Goal: Information Seeking & Learning: Check status

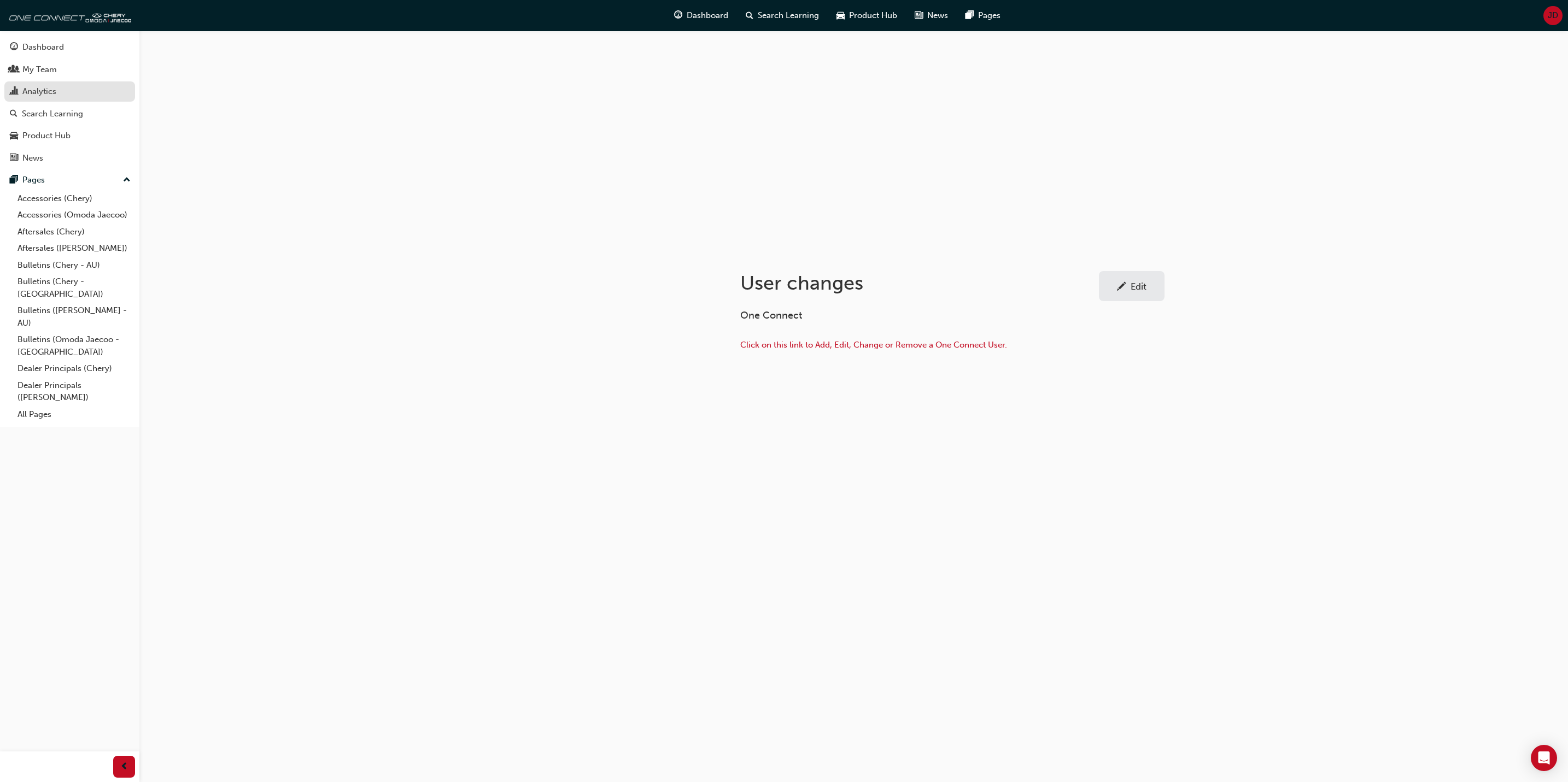
click at [58, 87] on div "Analytics" at bounding box center [70, 92] width 120 height 14
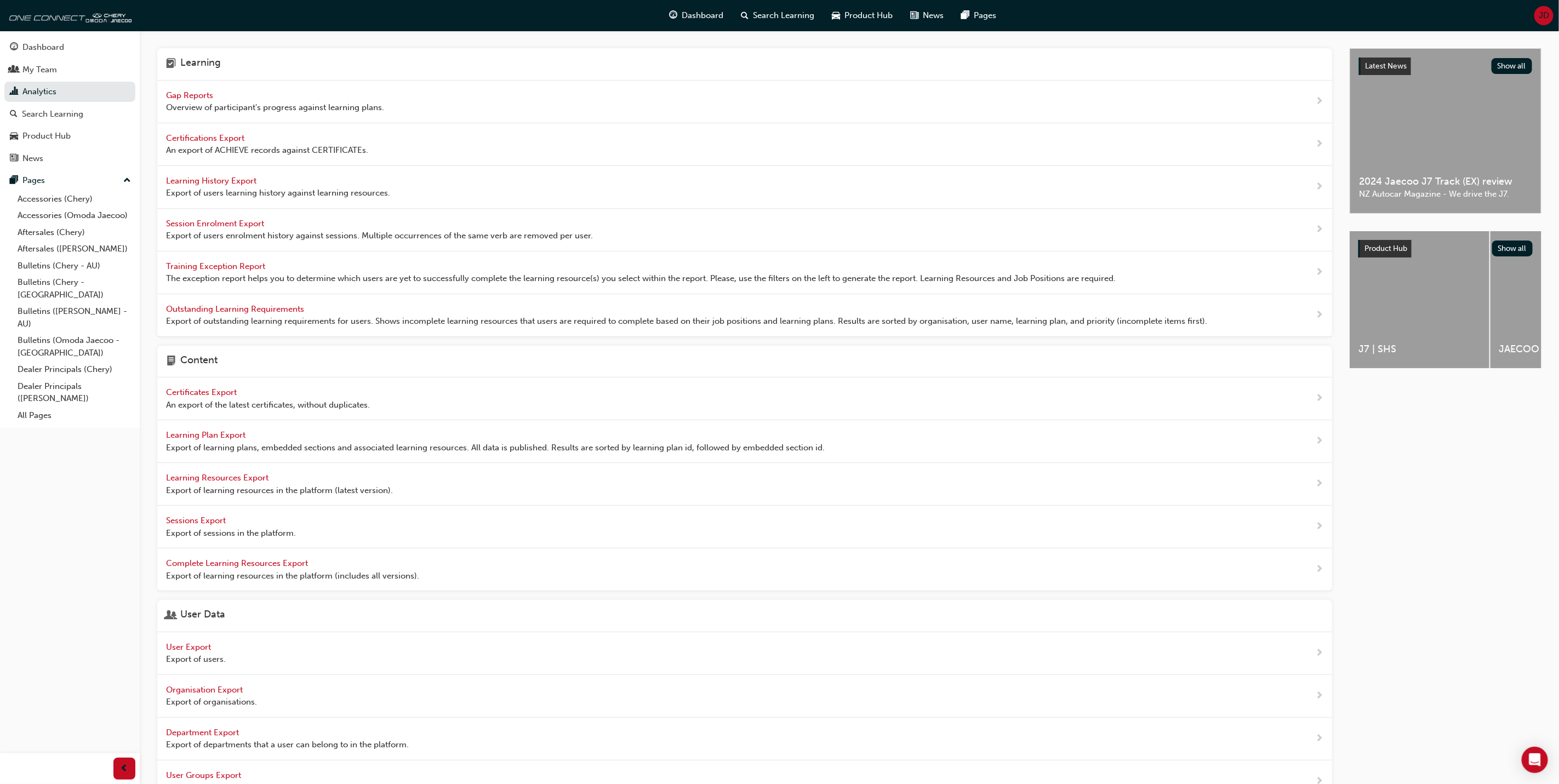
click at [183, 94] on span "Gap Reports" at bounding box center [190, 95] width 49 height 10
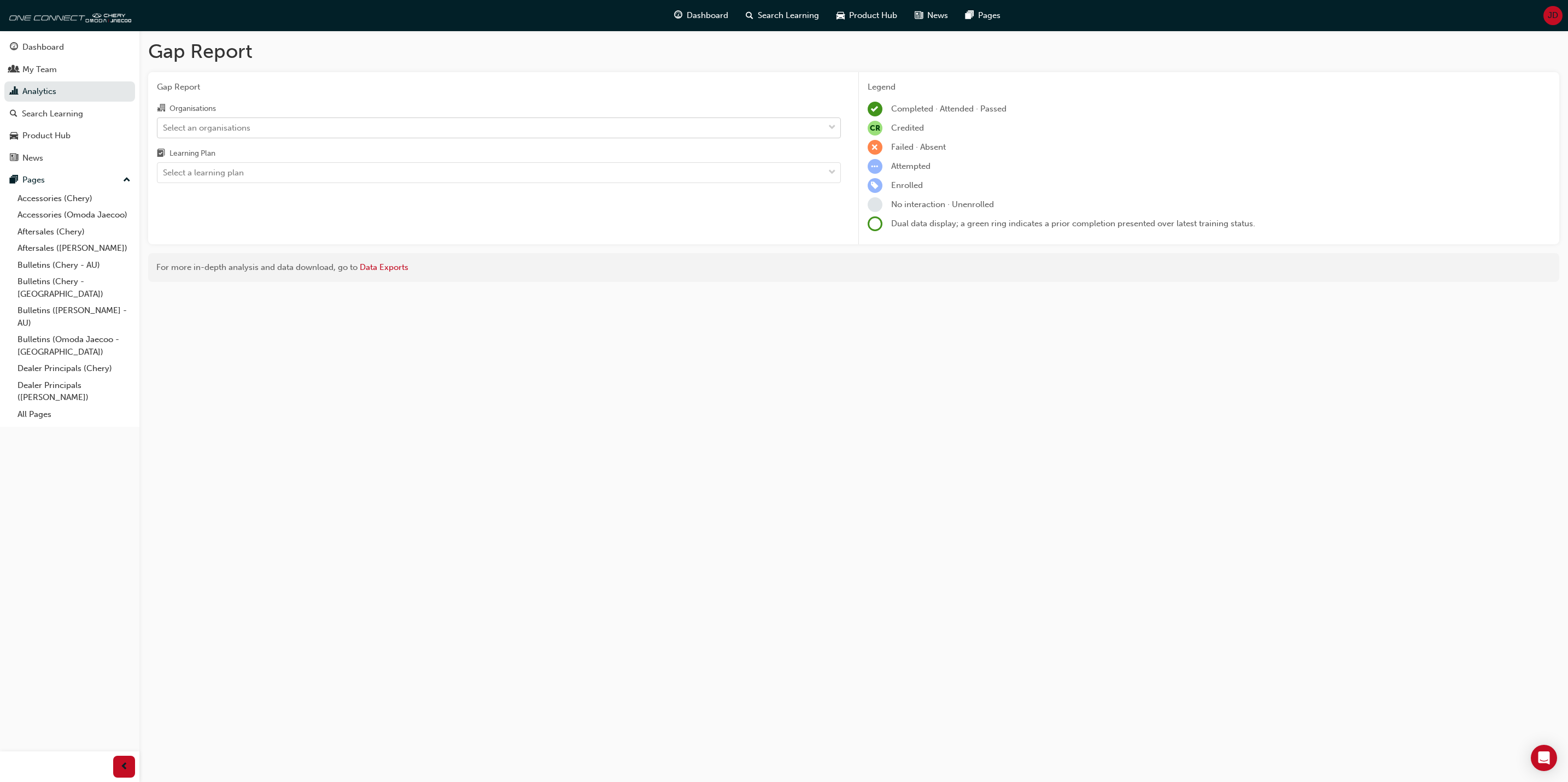
click at [832, 124] on span "down-icon" at bounding box center [832, 127] width 8 height 14
click at [164, 124] on input "Organisations Select an organisations" at bounding box center [163, 127] width 1 height 9
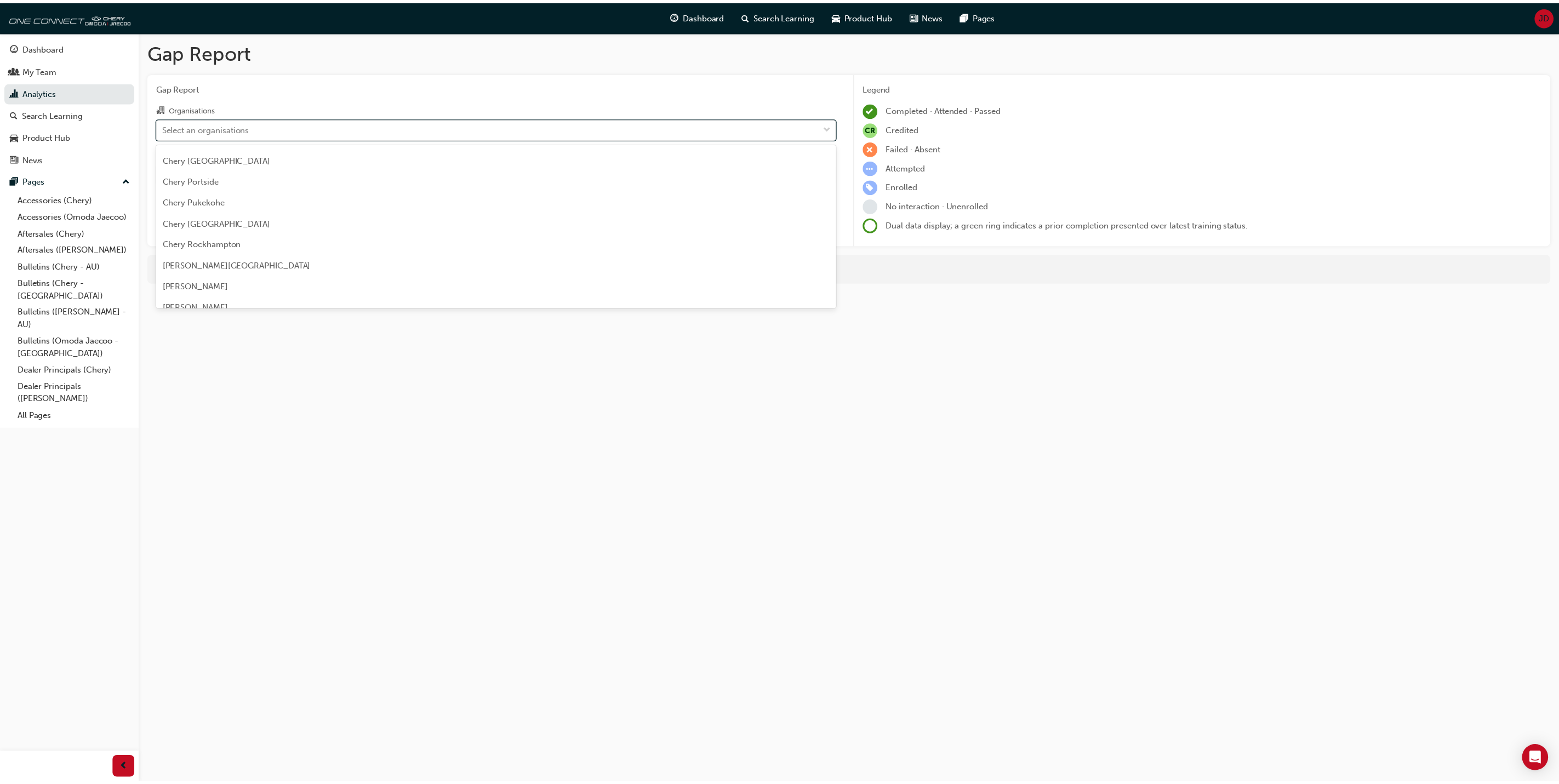
scroll to position [1561, 0]
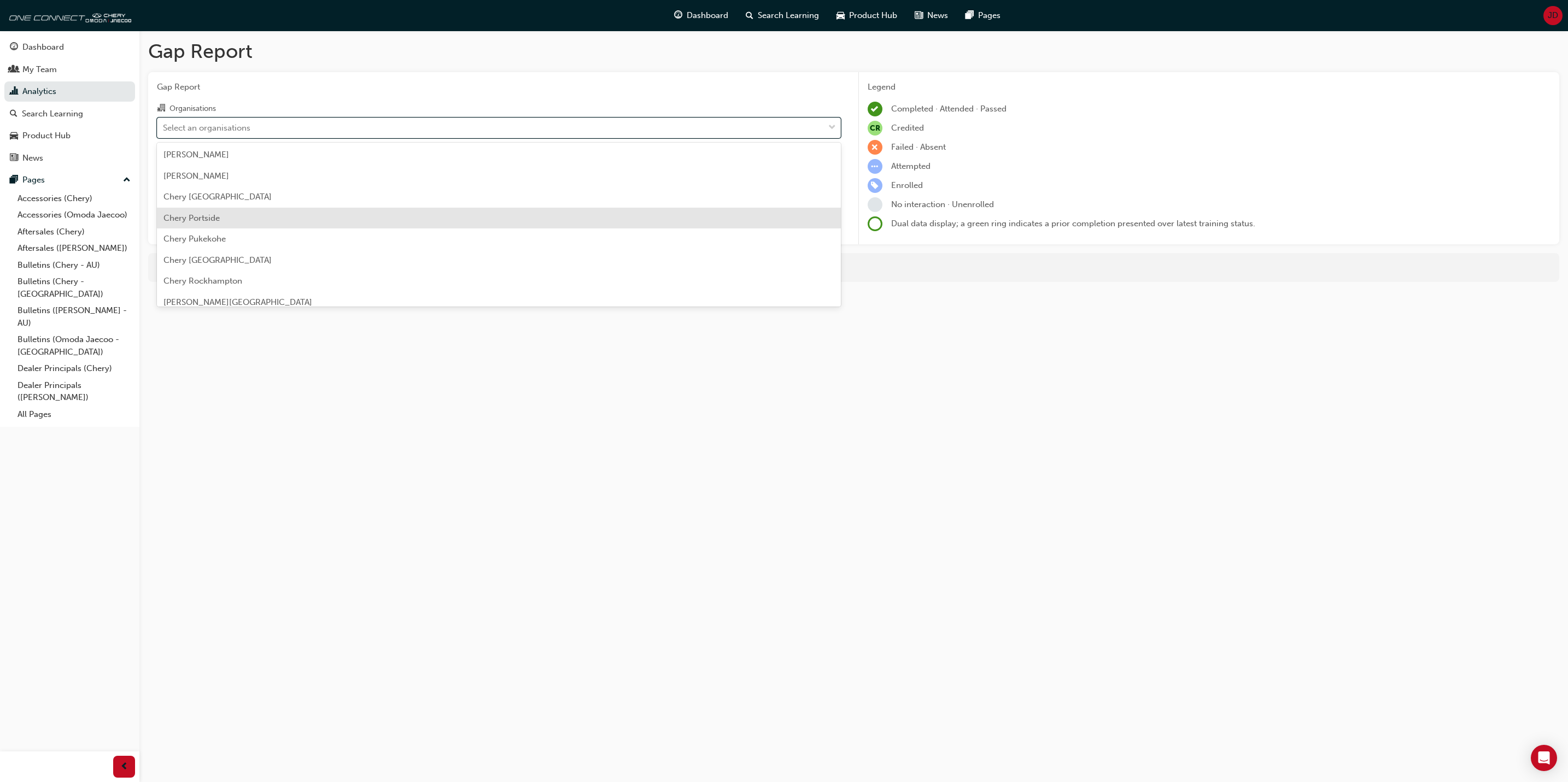
click at [200, 218] on span "Chery Portside" at bounding box center [191, 218] width 56 height 10
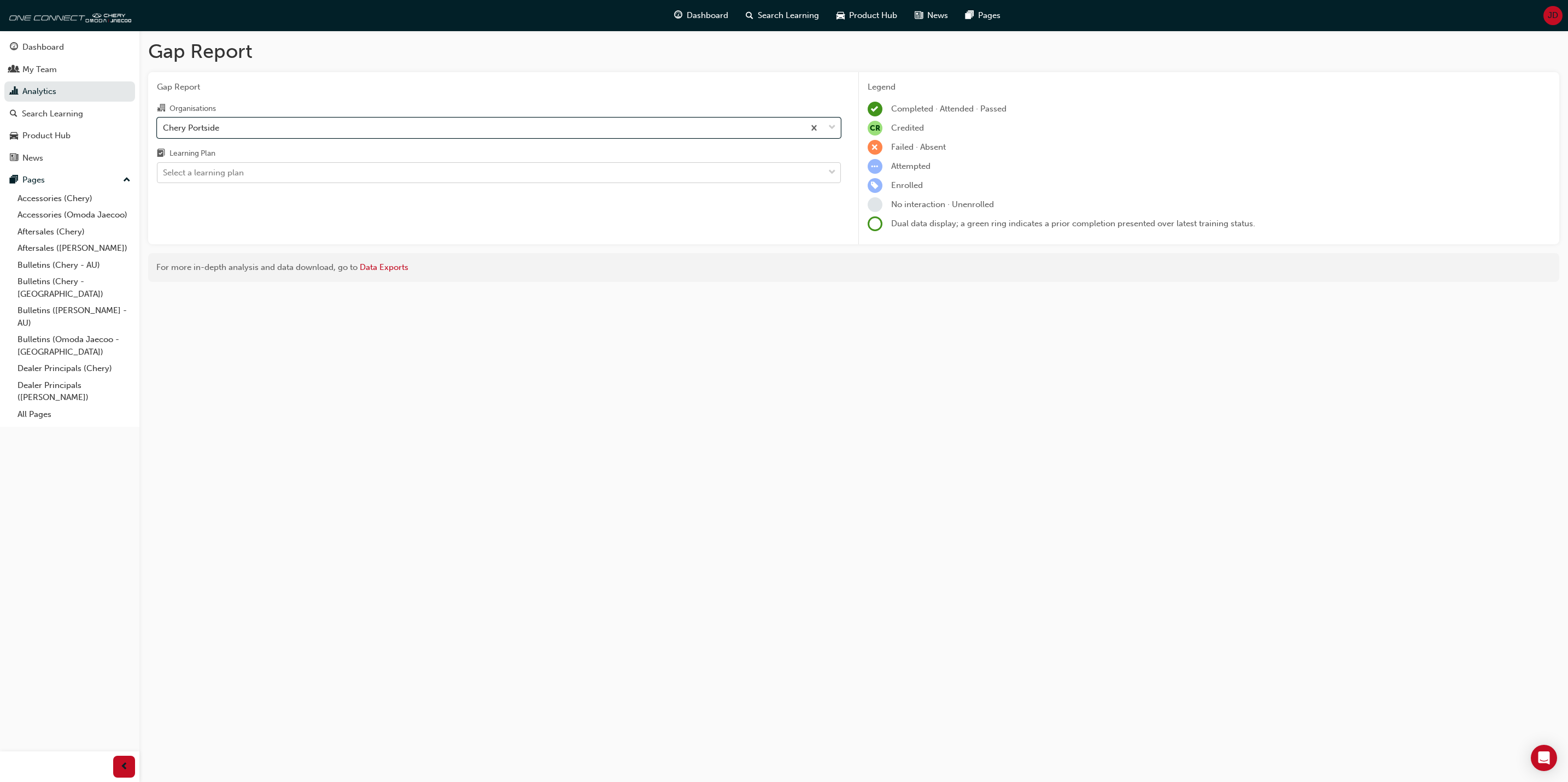
click at [836, 171] on div at bounding box center [833, 173] width 17 height 20
click at [164, 171] on input "Learning Plan Select a learning plan" at bounding box center [163, 172] width 1 height 9
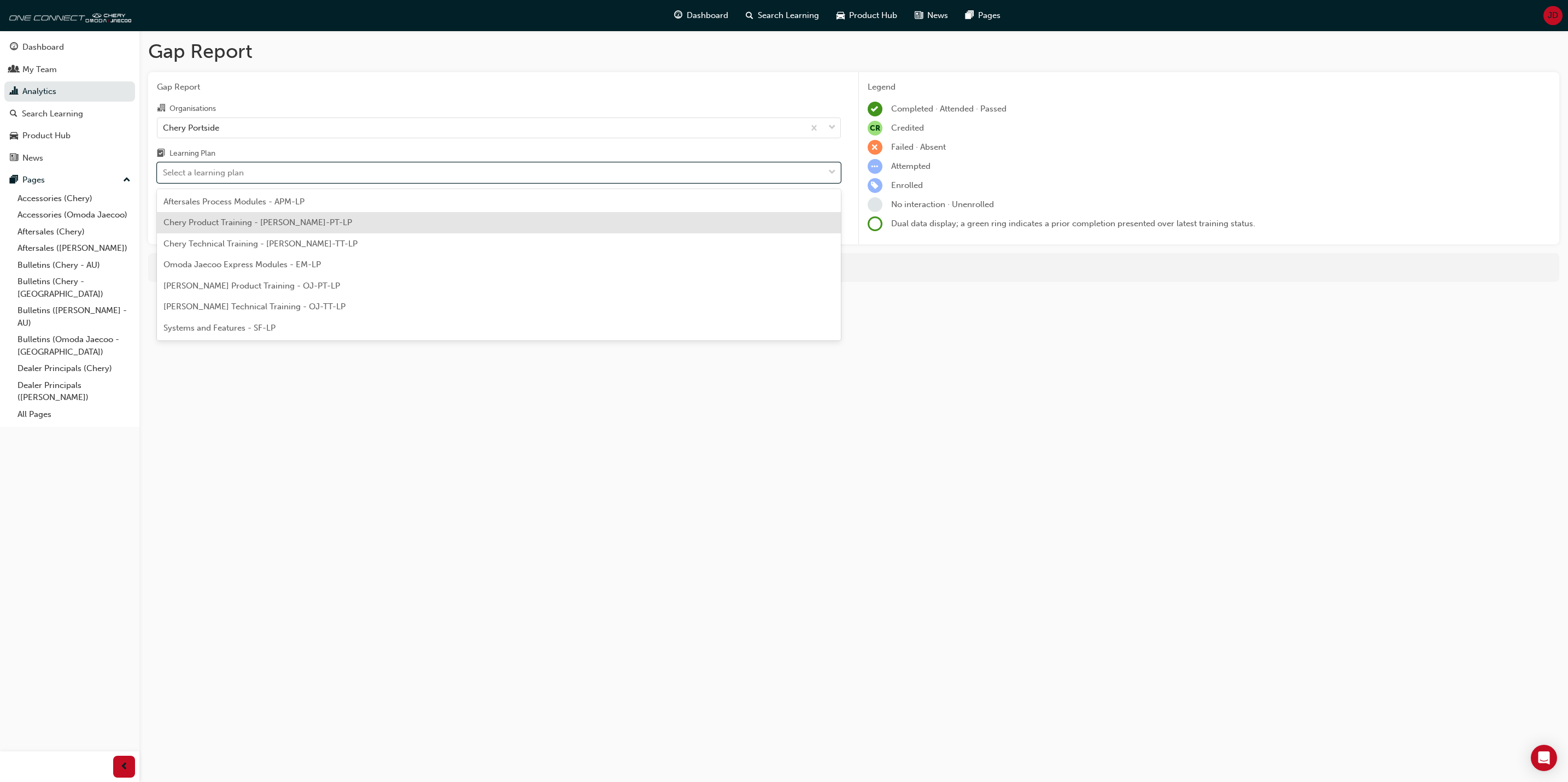
click at [236, 220] on span "Chery Product Training - [PERSON_NAME]-PT-LP" at bounding box center [257, 222] width 189 height 10
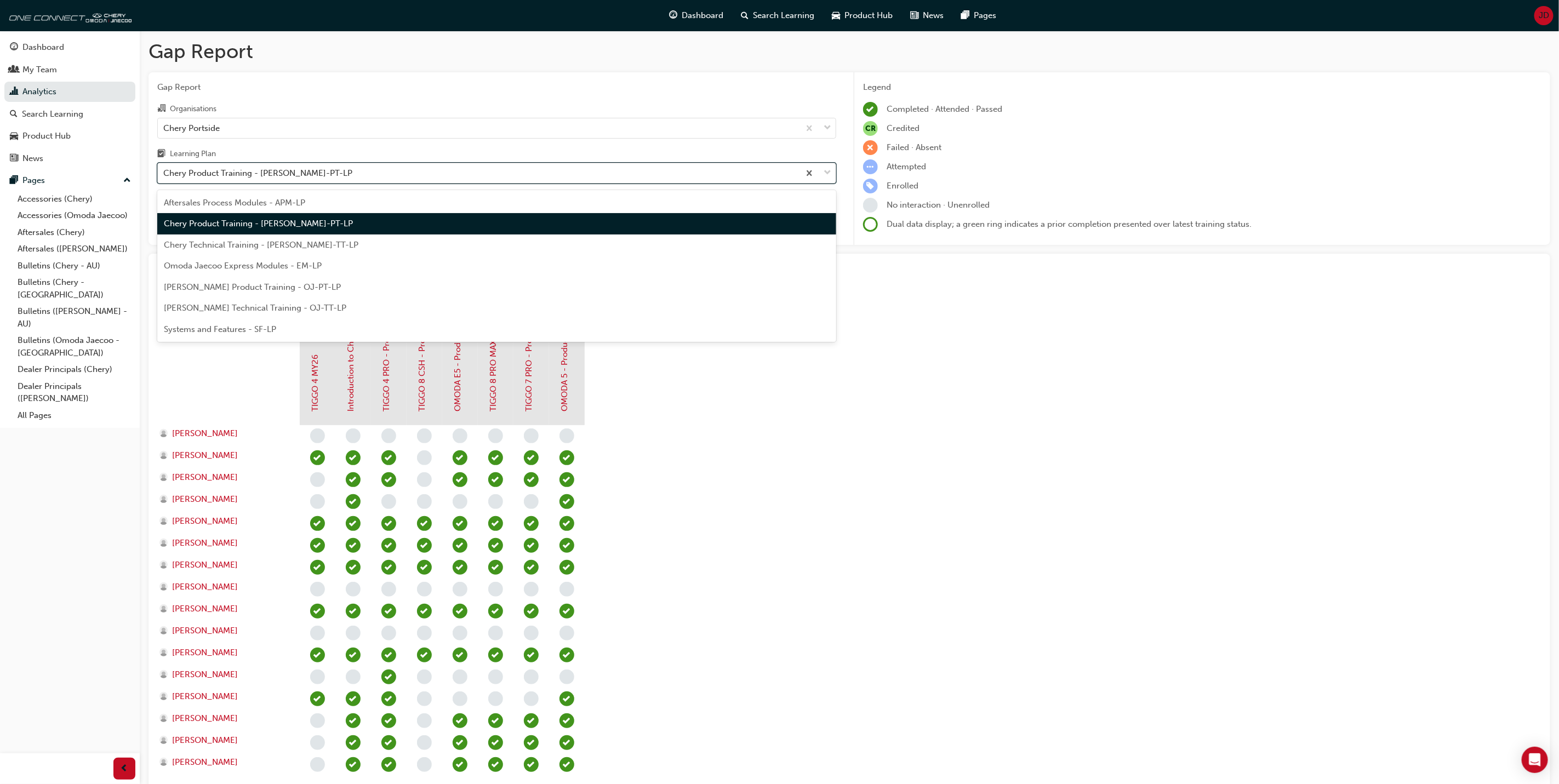
click at [828, 173] on span "down-icon" at bounding box center [827, 173] width 8 height 14
click at [164, 173] on input "Learning Plan option Chery Product Training - [PERSON_NAME]-PT-LP, selected. op…" at bounding box center [164, 173] width 1 height 9
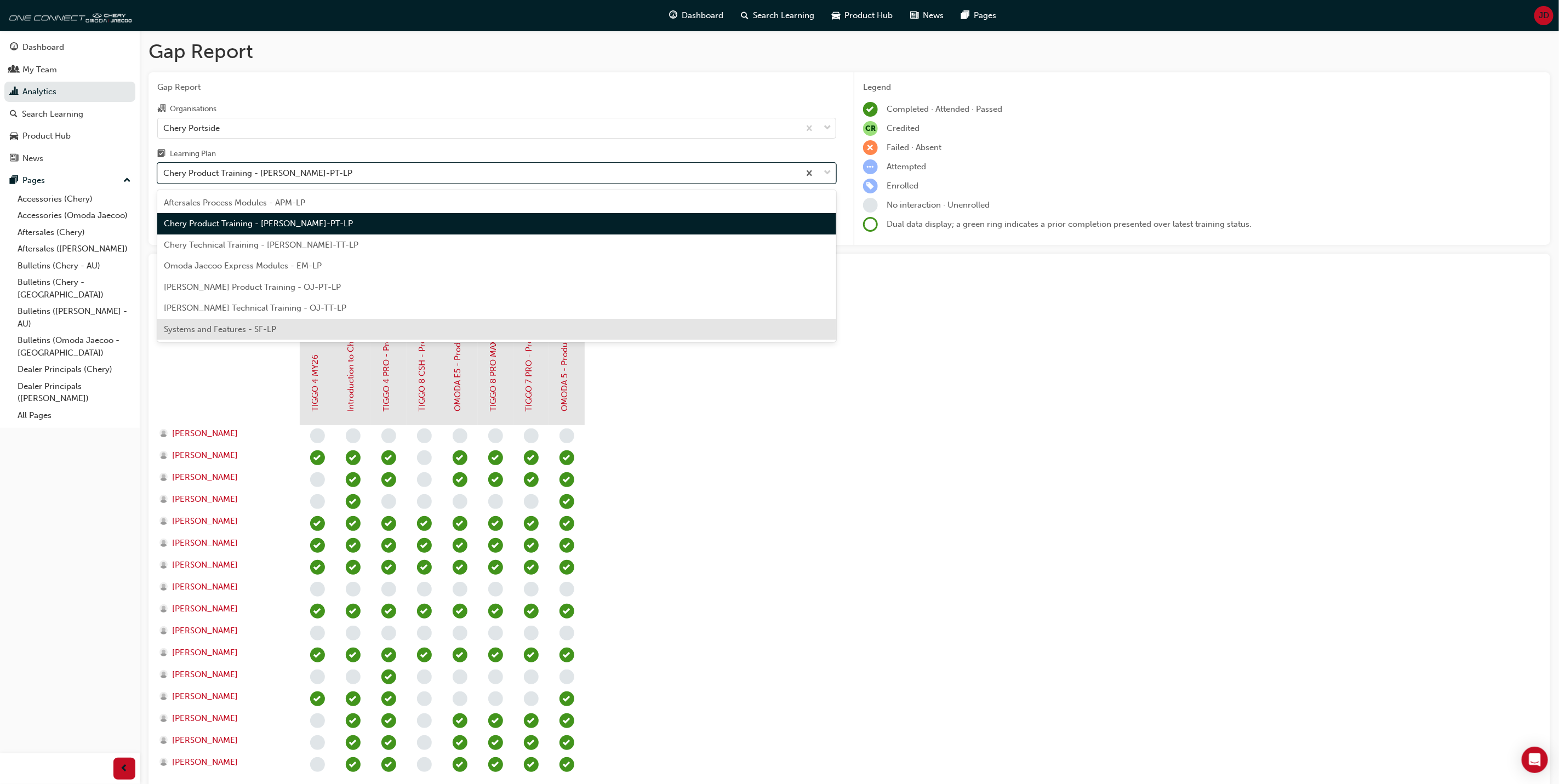
click at [275, 326] on span "Systems and Features - SF-LP" at bounding box center [220, 329] width 113 height 10
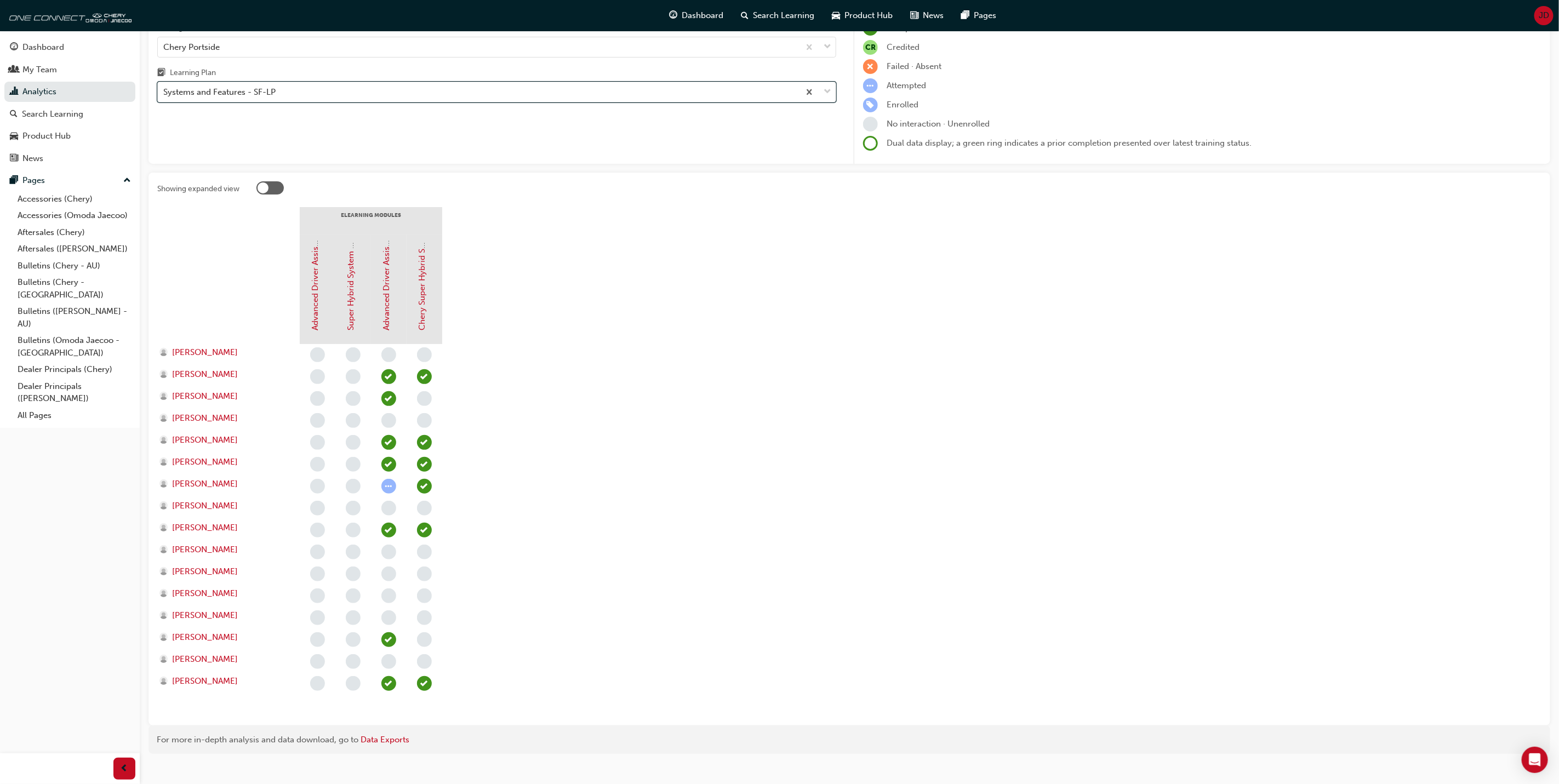
scroll to position [82, 0]
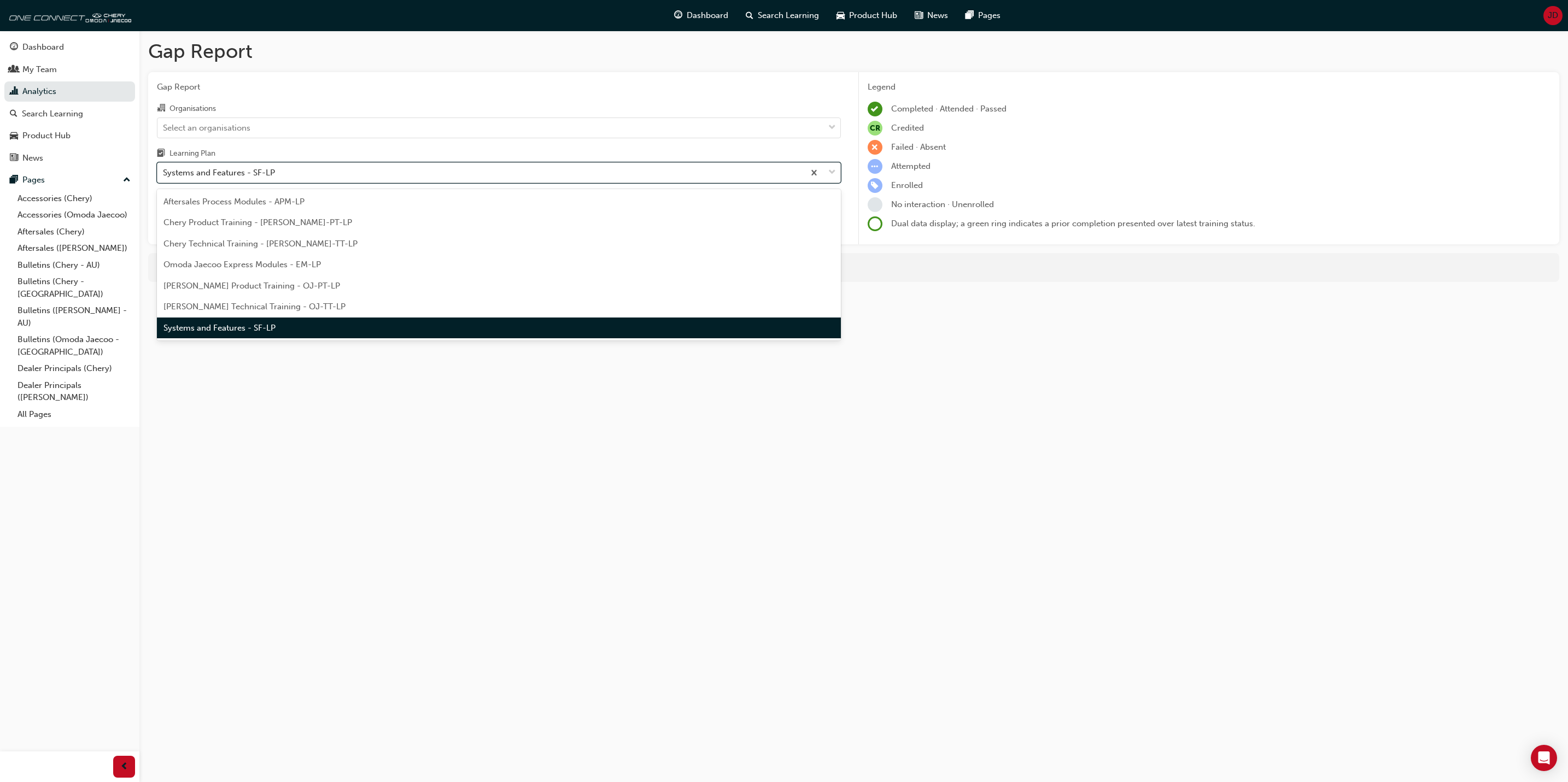
click at [830, 171] on span "down-icon" at bounding box center [832, 172] width 8 height 14
click at [164, 171] on input "Learning Plan option Systems and Features - SF-LP, selected. option Systems and…" at bounding box center [163, 172] width 1 height 9
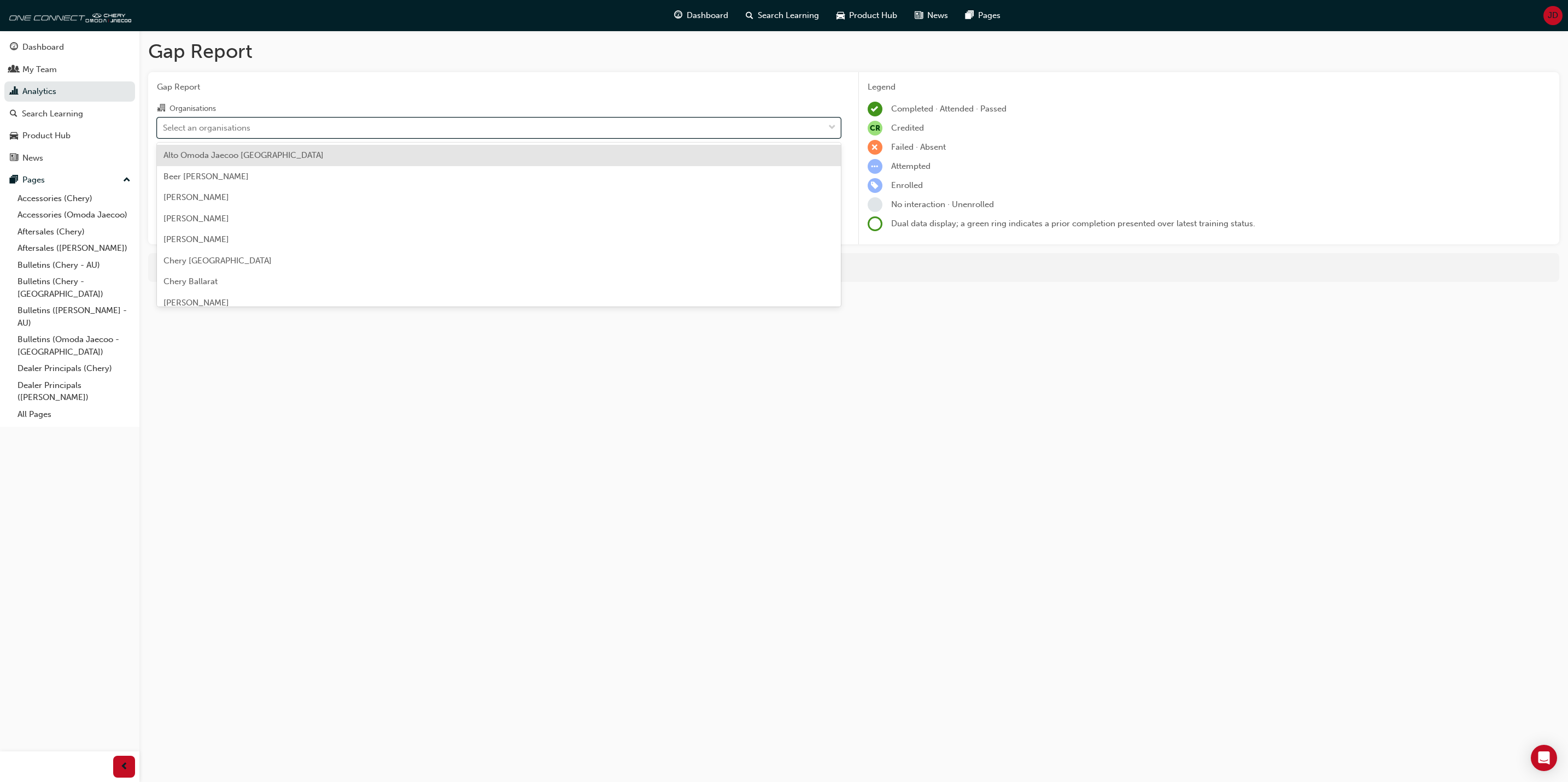
click at [833, 120] on div at bounding box center [833, 128] width 17 height 20
click at [164, 122] on input "Organisations option Chery Portside, selected. option Alto Omoda Jaecoo [GEOGRA…" at bounding box center [163, 127] width 1 height 9
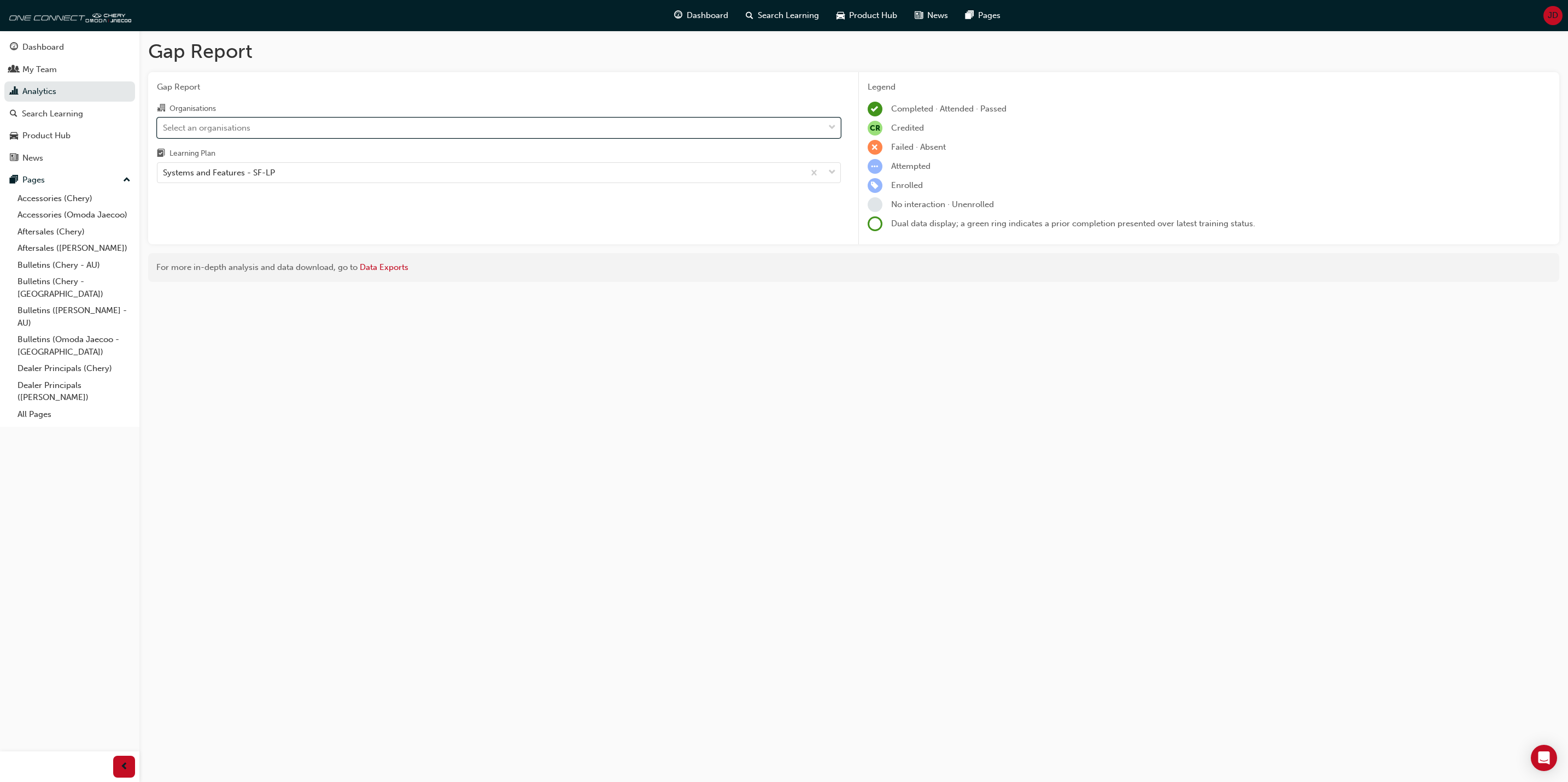
click at [830, 126] on span "down-icon" at bounding box center [832, 127] width 8 height 14
click at [164, 126] on input "Organisations option Chery Portside, selected. 0 results available. Select is f…" at bounding box center [163, 127] width 1 height 9
click at [832, 124] on span "down-icon" at bounding box center [832, 127] width 8 height 14
click at [164, 124] on input "Organisations option Chery Portside, selected. 0 results available. Select is f…" at bounding box center [163, 127] width 1 height 9
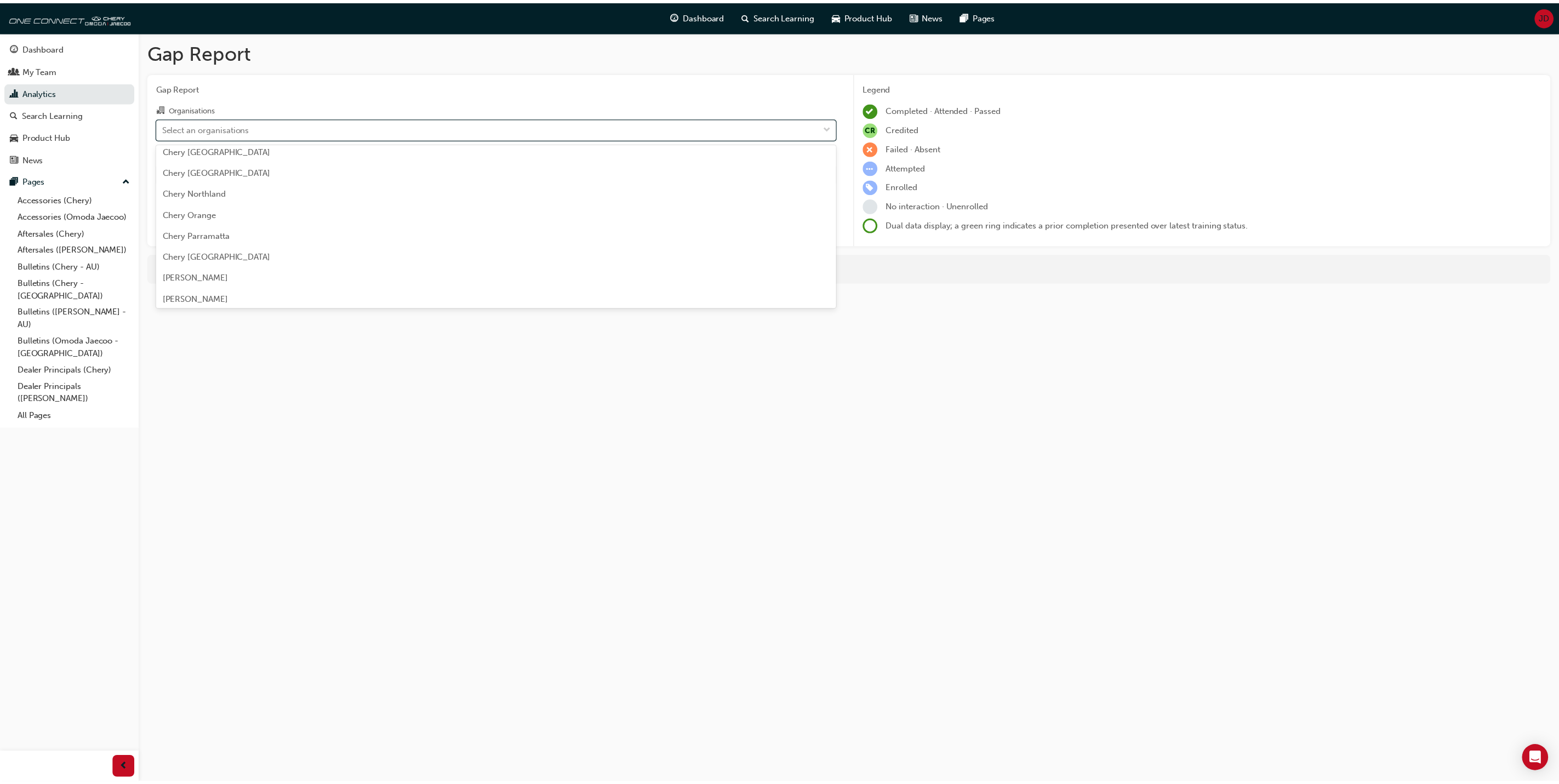
scroll to position [1479, 0]
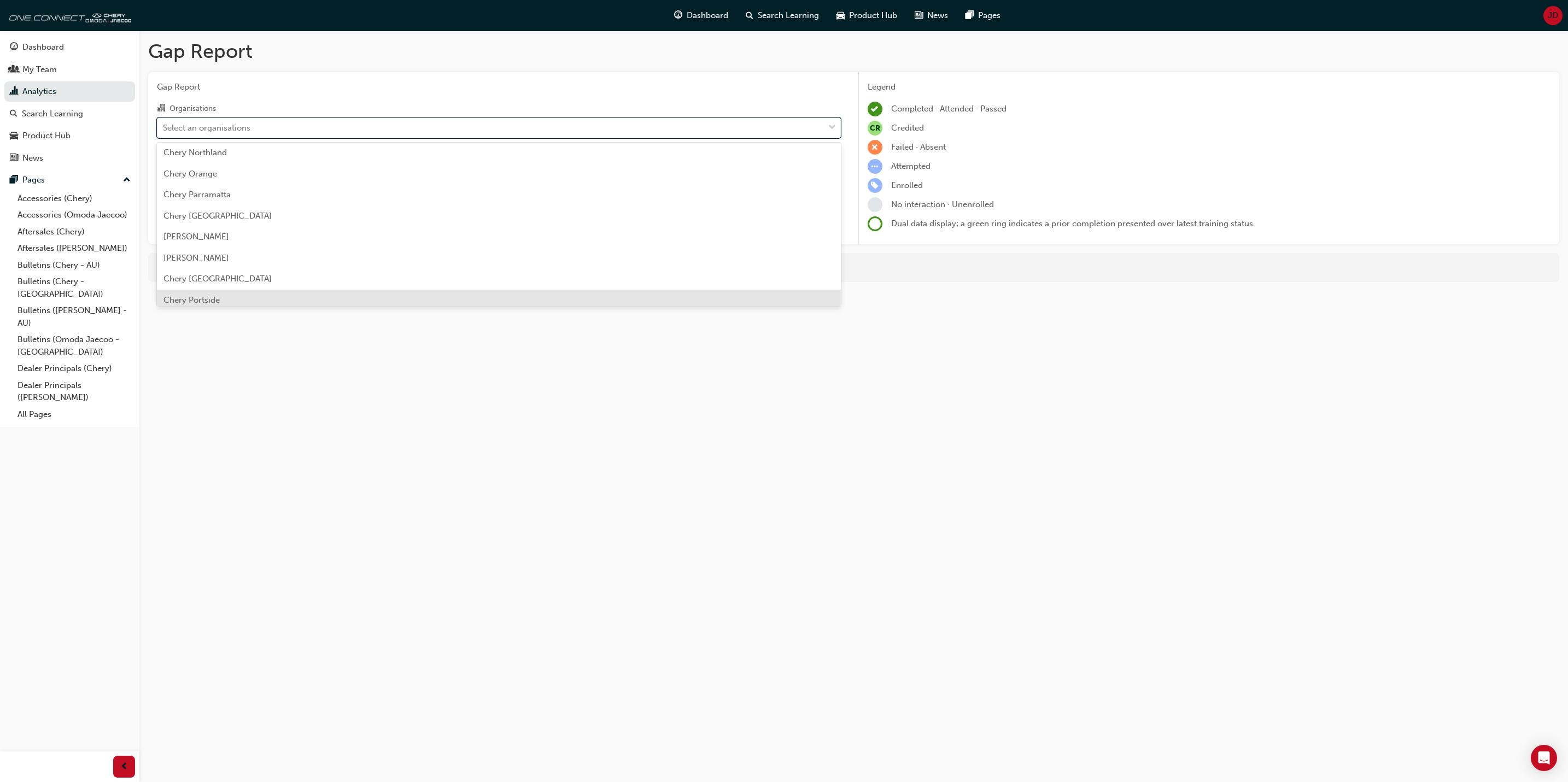
click at [217, 297] on span "Chery Portside" at bounding box center [191, 300] width 56 height 10
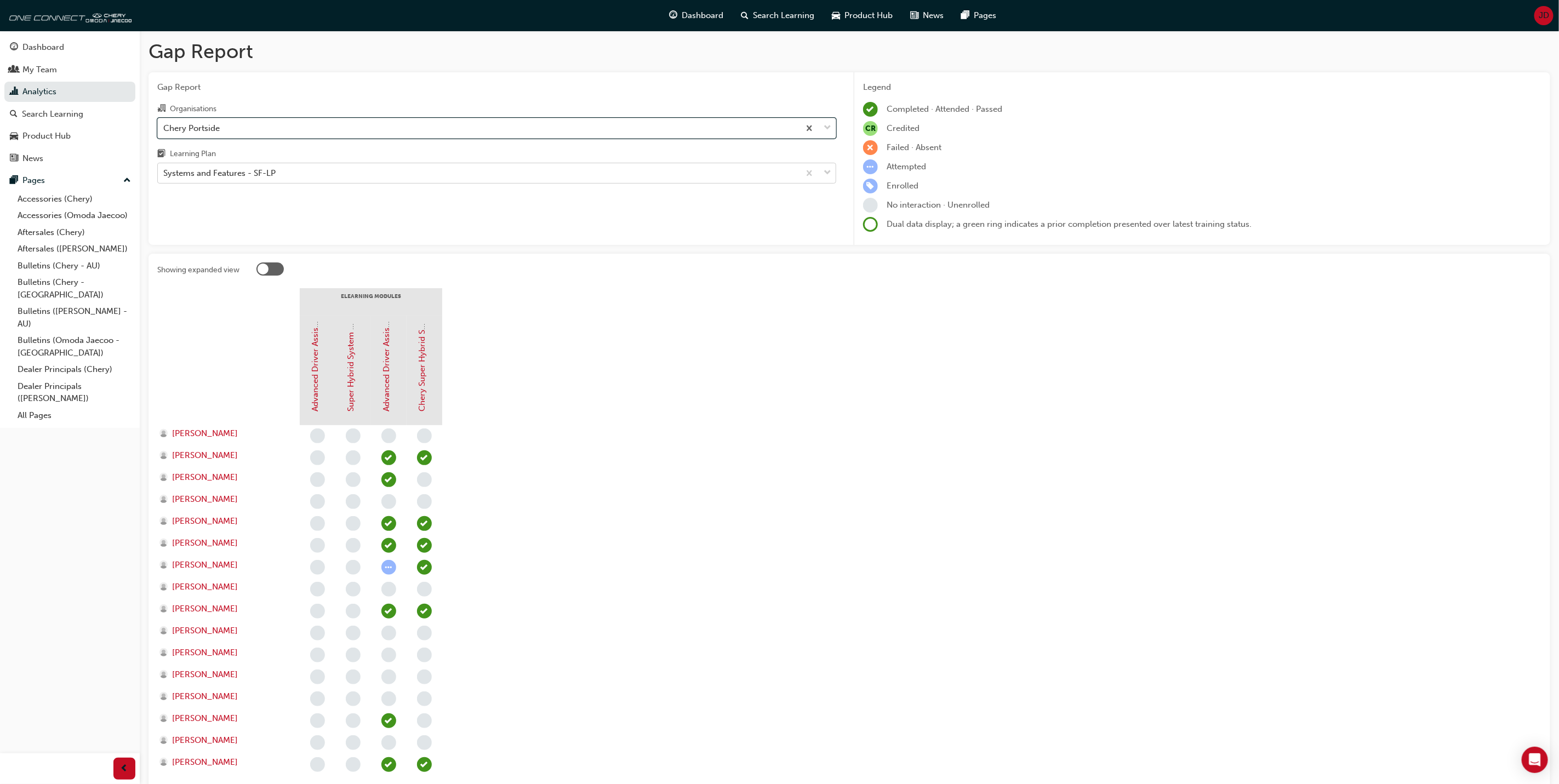
click at [827, 173] on span "down-icon" at bounding box center [827, 173] width 8 height 14
click at [164, 173] on input "Learning Plan Systems and Features - SF-LP" at bounding box center [164, 173] width 1 height 9
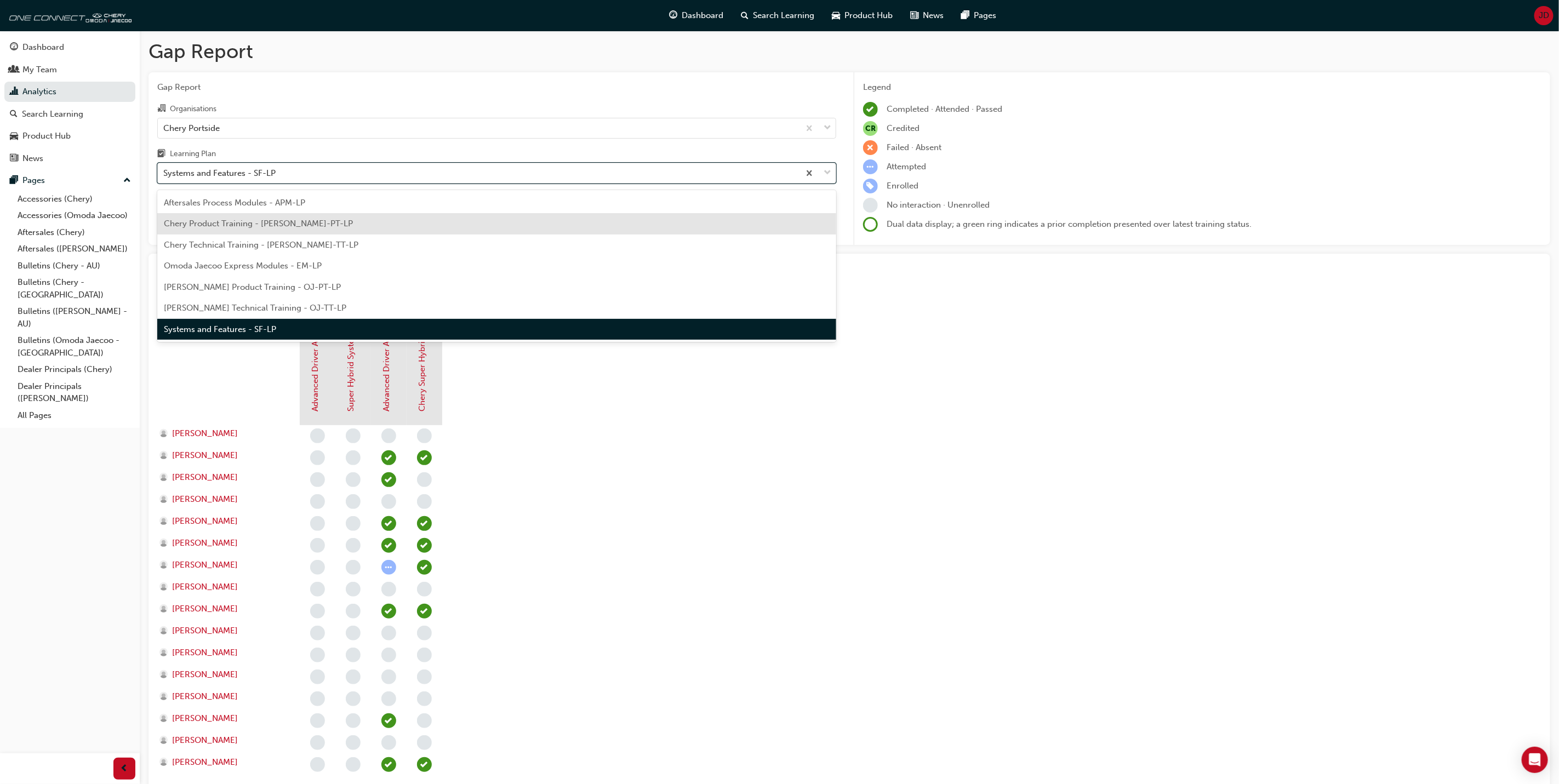
click at [224, 222] on span "Chery Product Training - [PERSON_NAME]-PT-LP" at bounding box center [258, 223] width 189 height 10
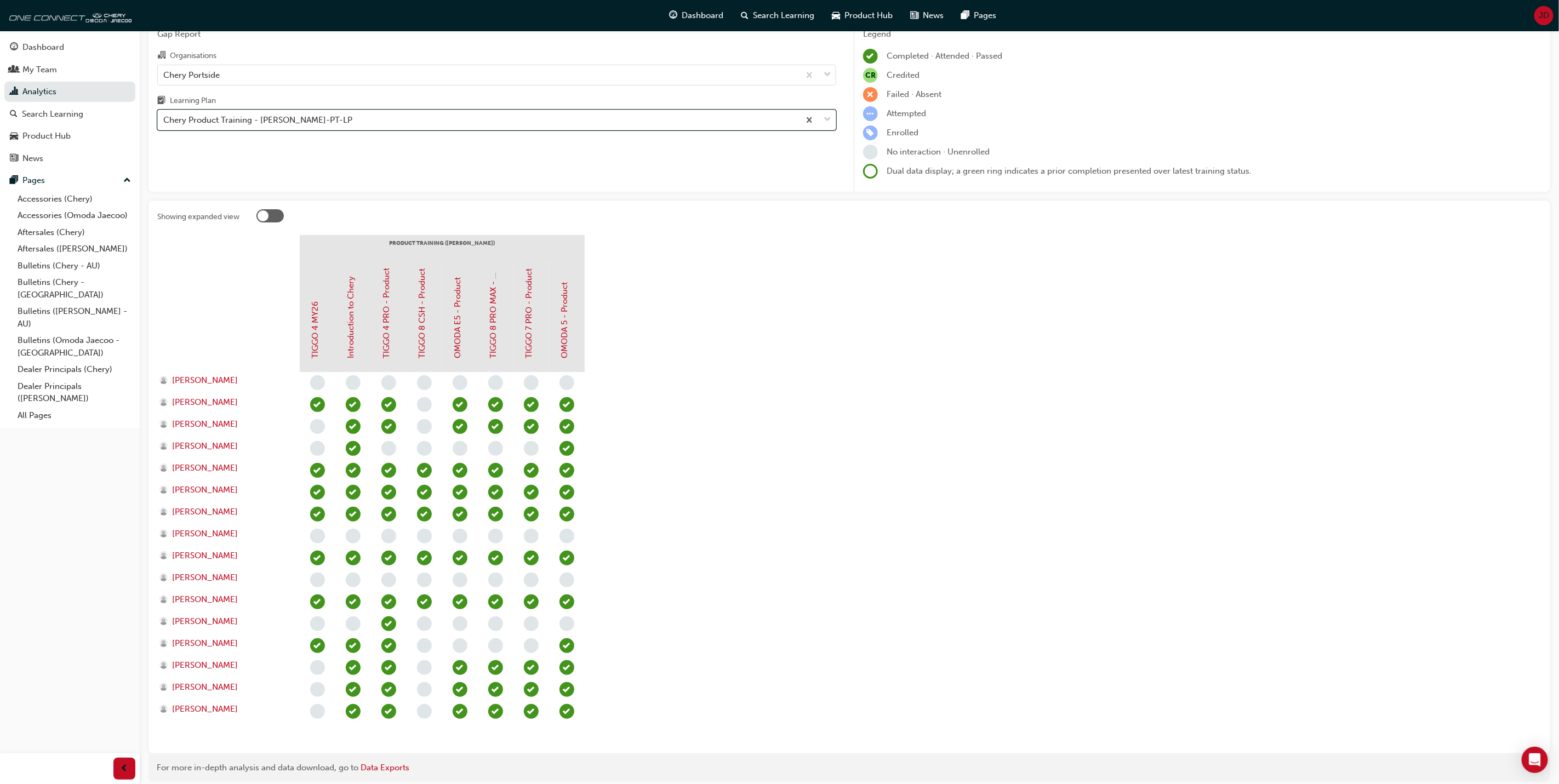
scroll to position [82, 0]
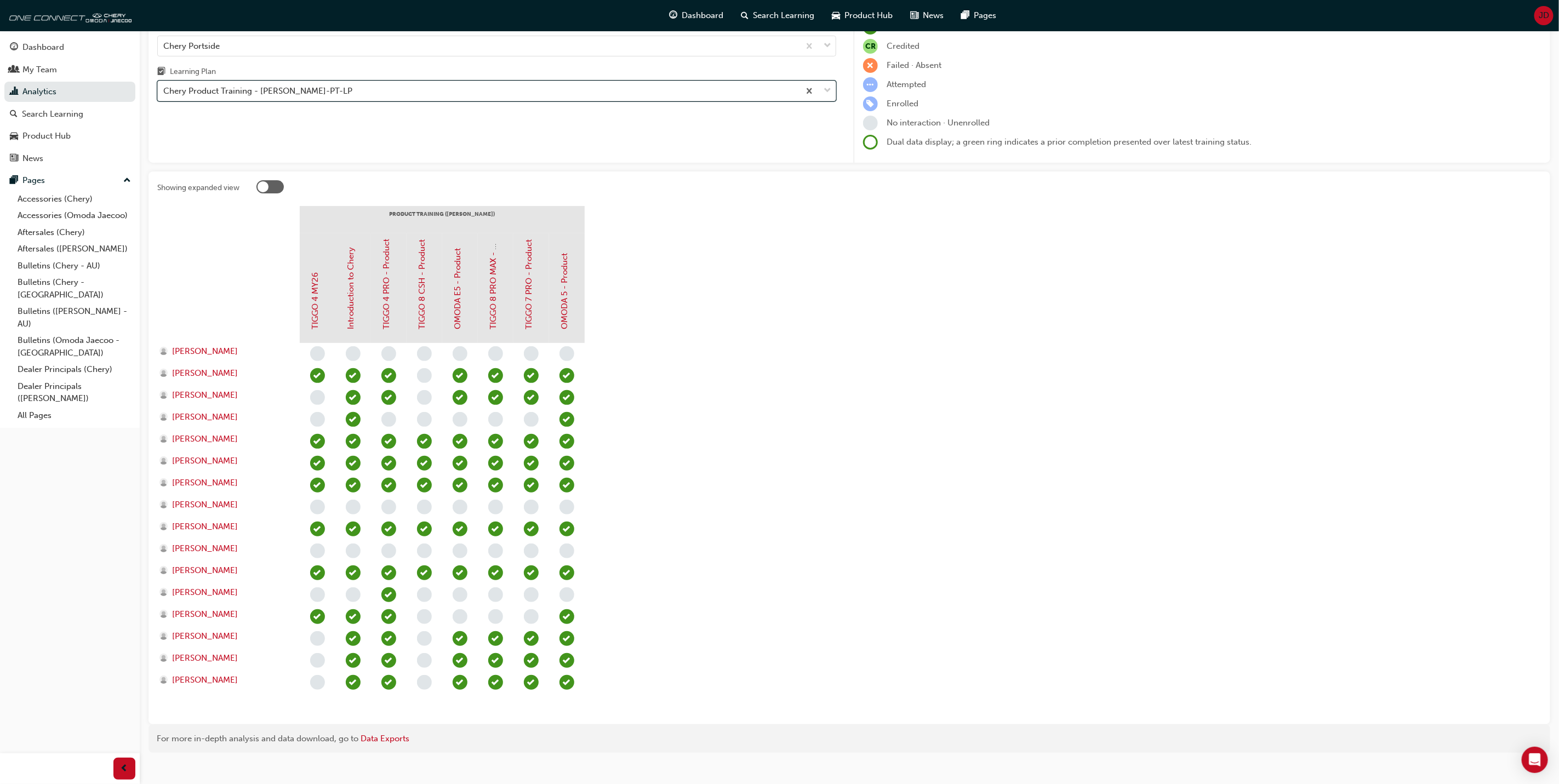
click at [825, 89] on span "down-icon" at bounding box center [827, 90] width 8 height 14
click at [164, 89] on input "Learning Plan option Chery Product Training - [PERSON_NAME]-PT-LP, selected. 0 …" at bounding box center [164, 90] width 1 height 9
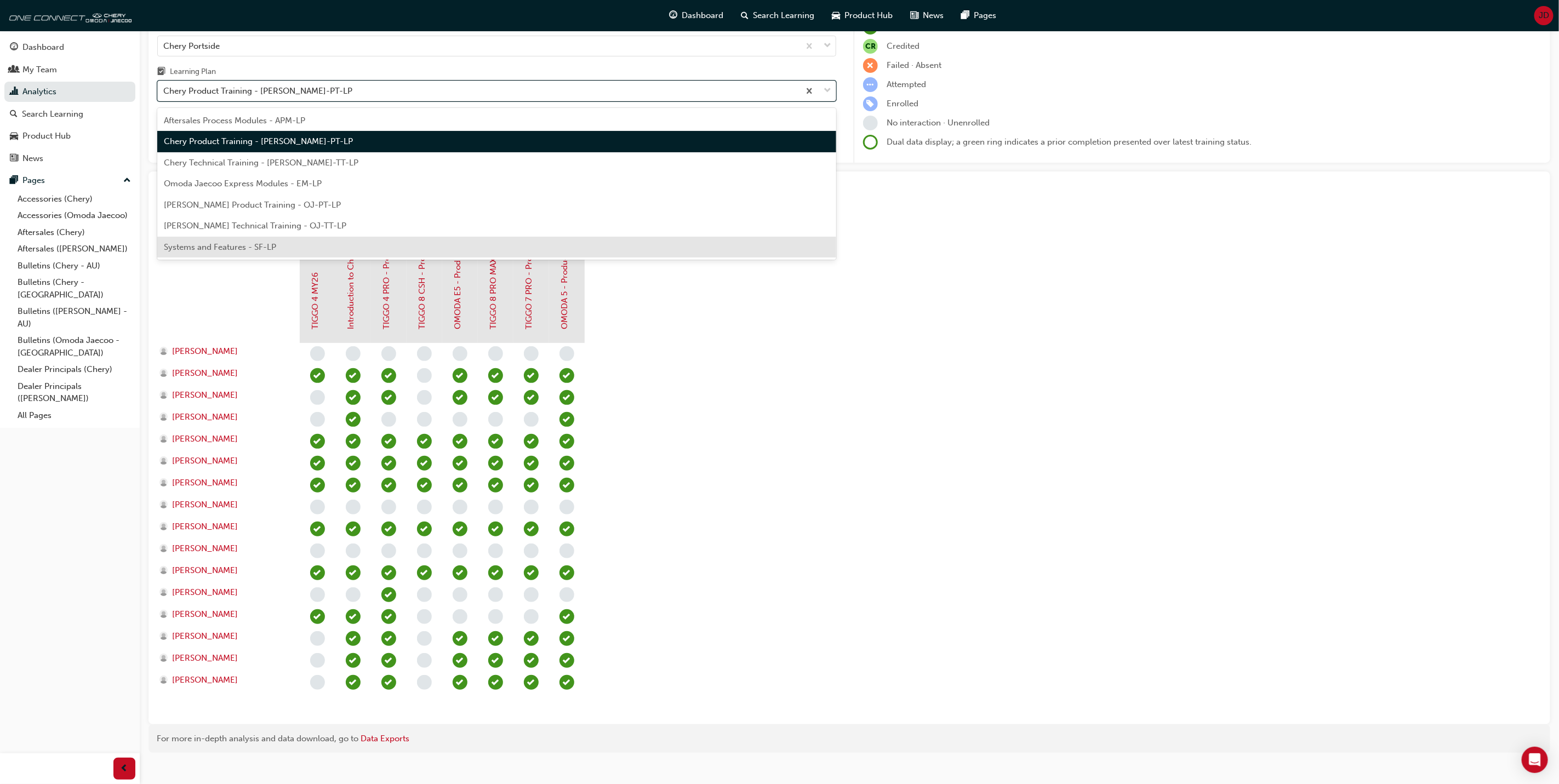
click at [263, 242] on span "Systems and Features - SF-LP" at bounding box center [220, 246] width 113 height 10
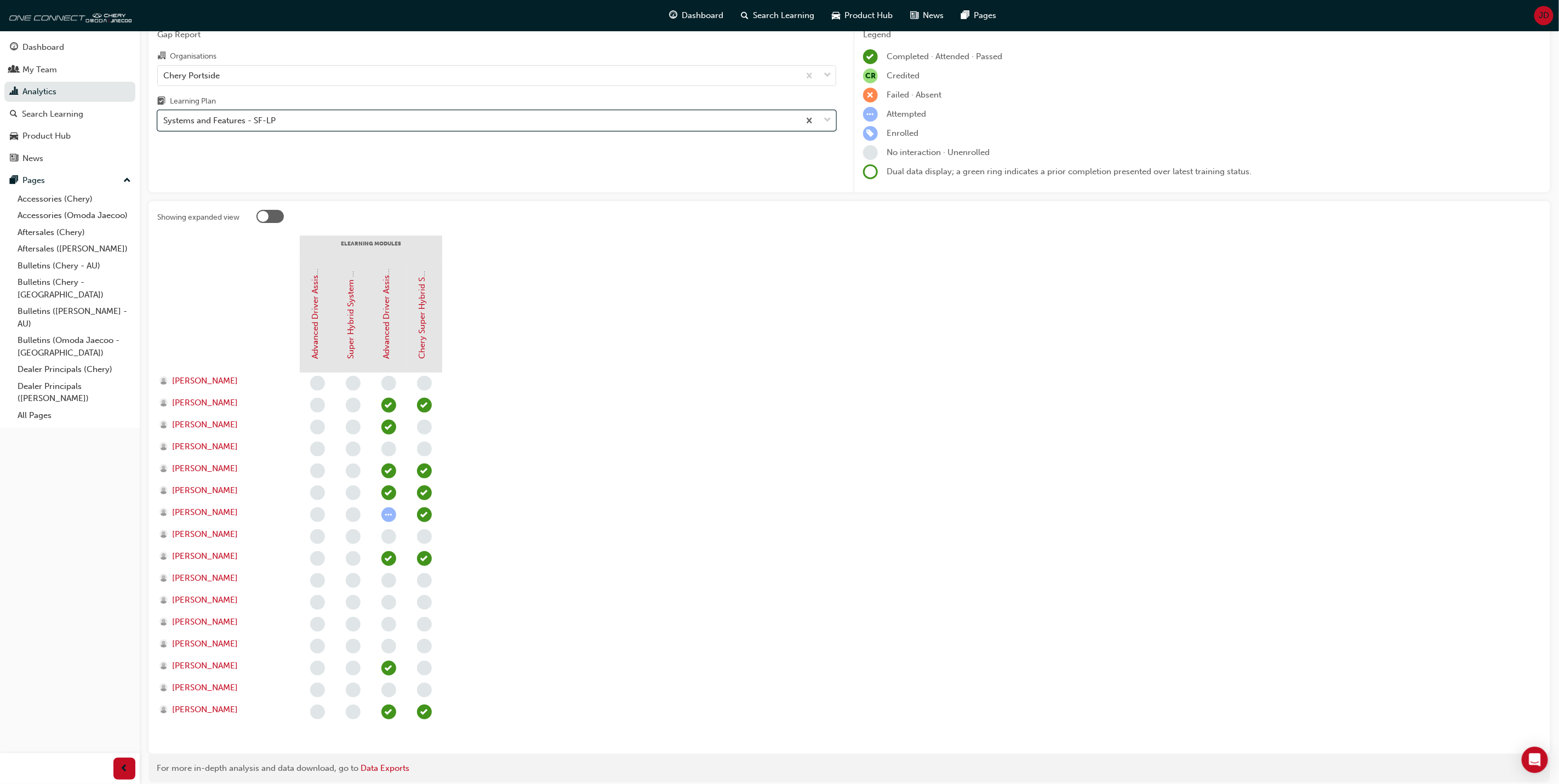
scroll to position [82, 0]
